Goal: Navigation & Orientation: Find specific page/section

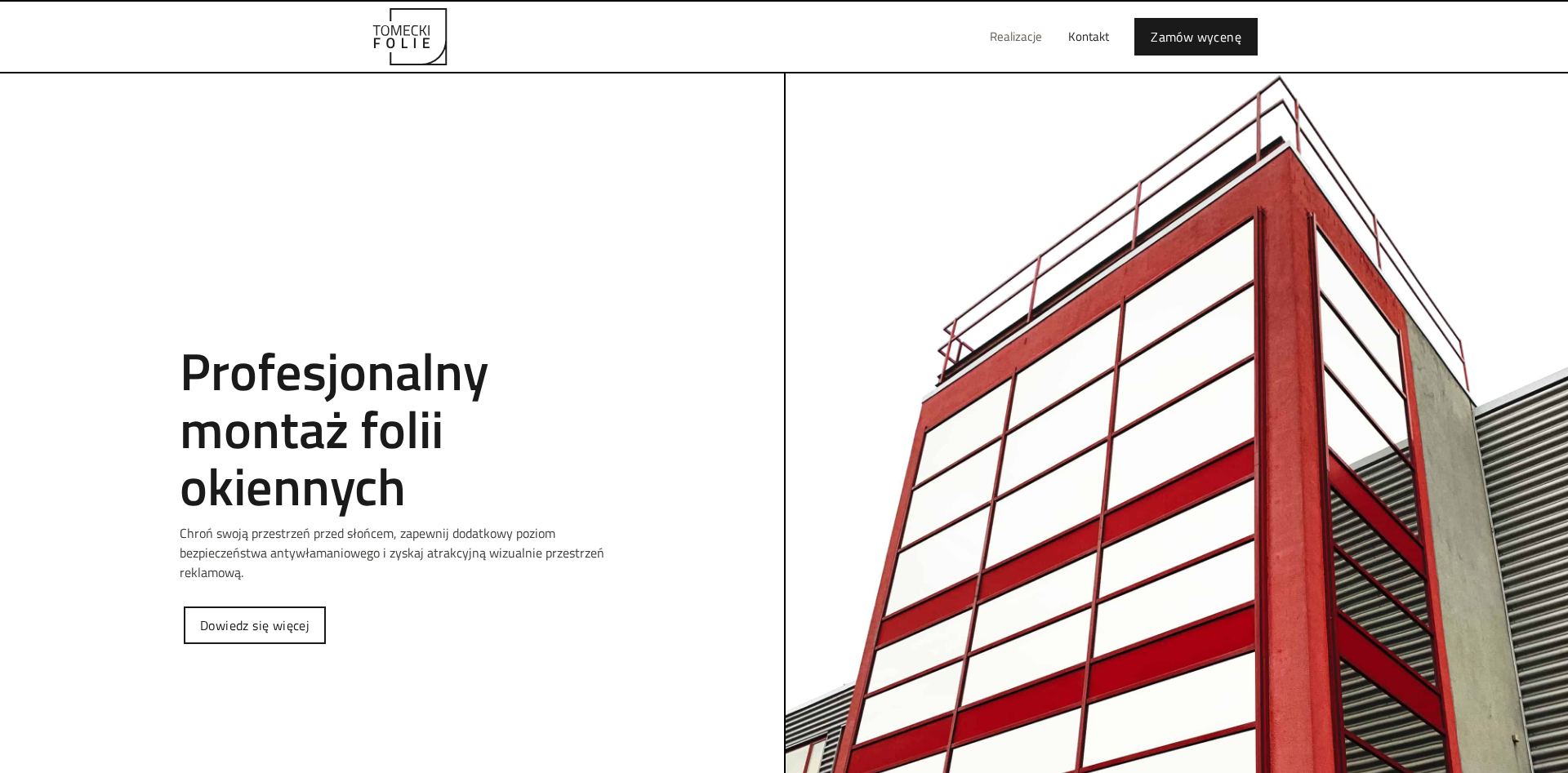
click at [1014, 38] on link "Realizacje" at bounding box center [1016, 36] width 79 height 52
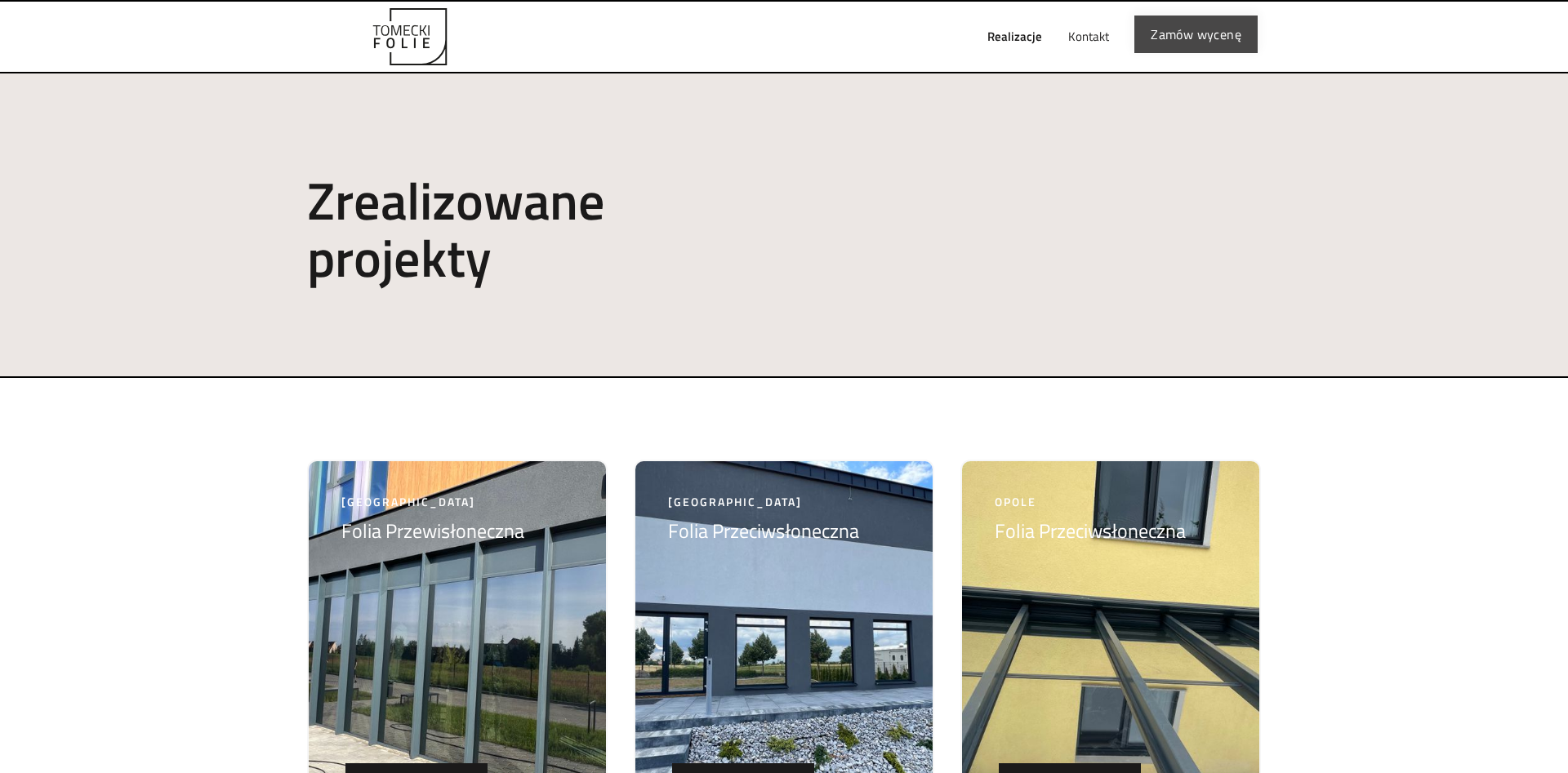
click at [1174, 27] on link "Zamów wycenę" at bounding box center [1196, 34] width 124 height 37
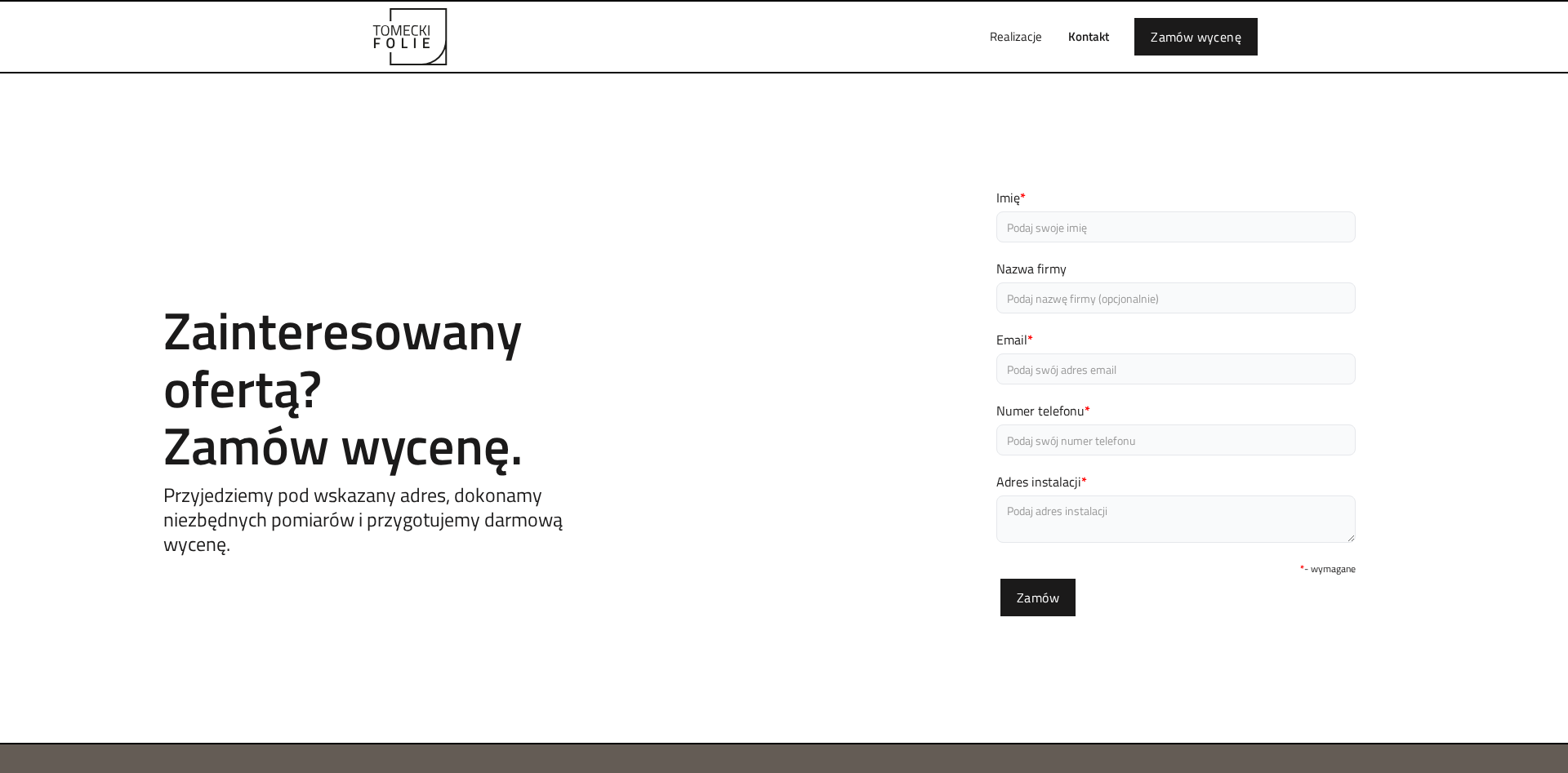
click at [1087, 37] on link "Kontakt" at bounding box center [1088, 36] width 67 height 52
